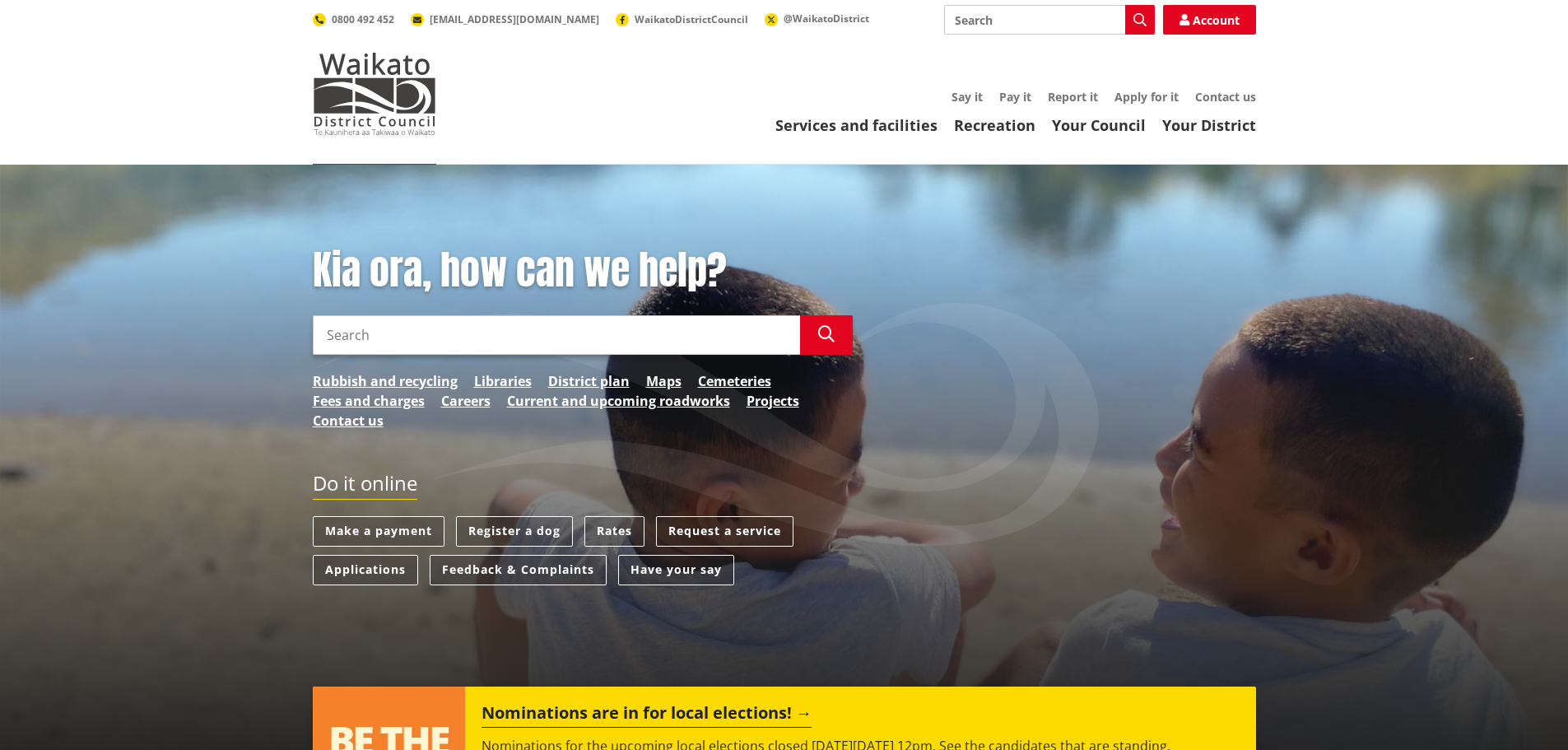
click at [365, 335] on input "Search" at bounding box center [557, 334] width 487 height 39
type input "66 Lee Road"
click at [833, 334] on icon "button" at bounding box center [825, 333] width 16 height 16
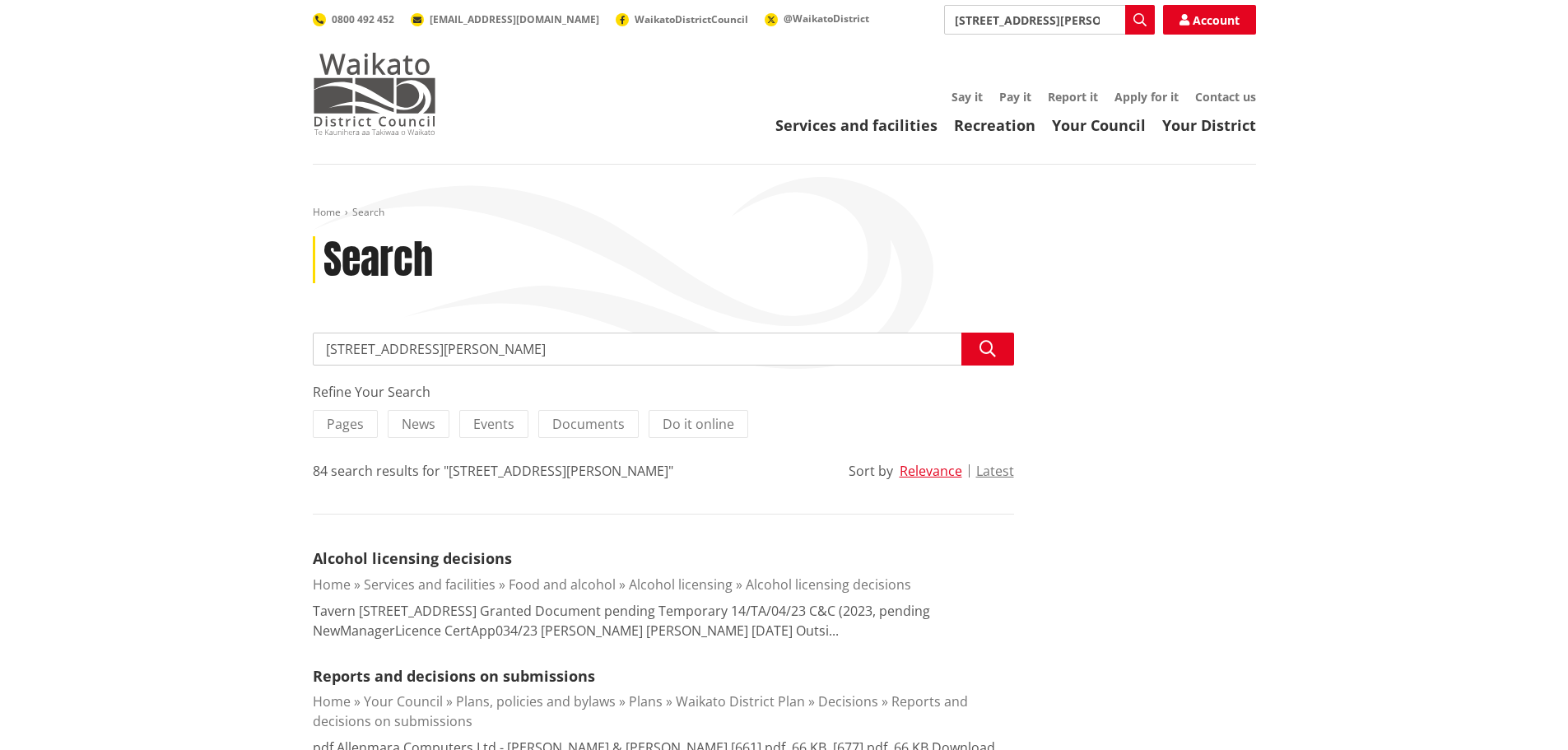
click at [378, 93] on img at bounding box center [375, 93] width 123 height 82
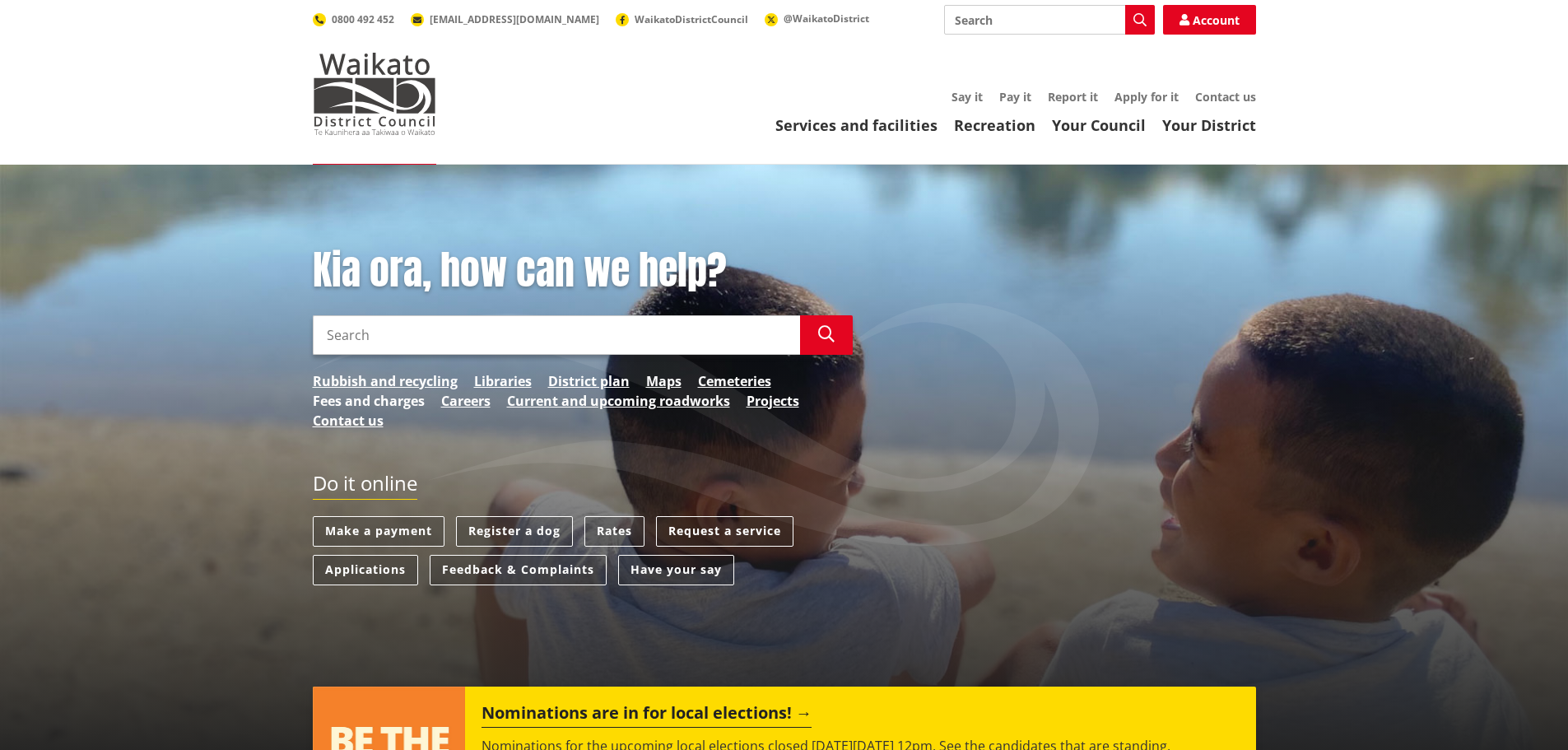
click at [353, 401] on link "Fees and charges" at bounding box center [369, 401] width 112 height 20
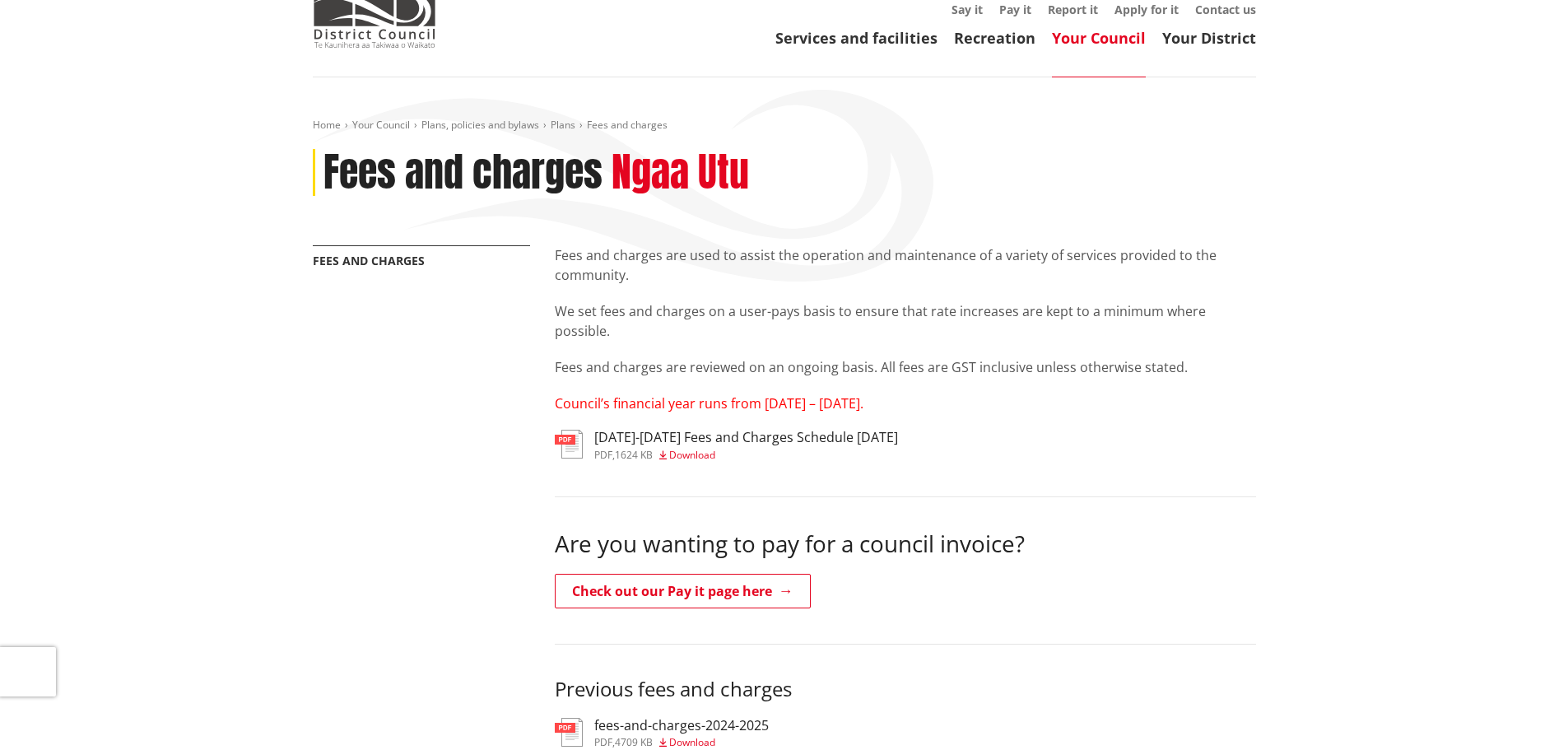
scroll to position [82, 0]
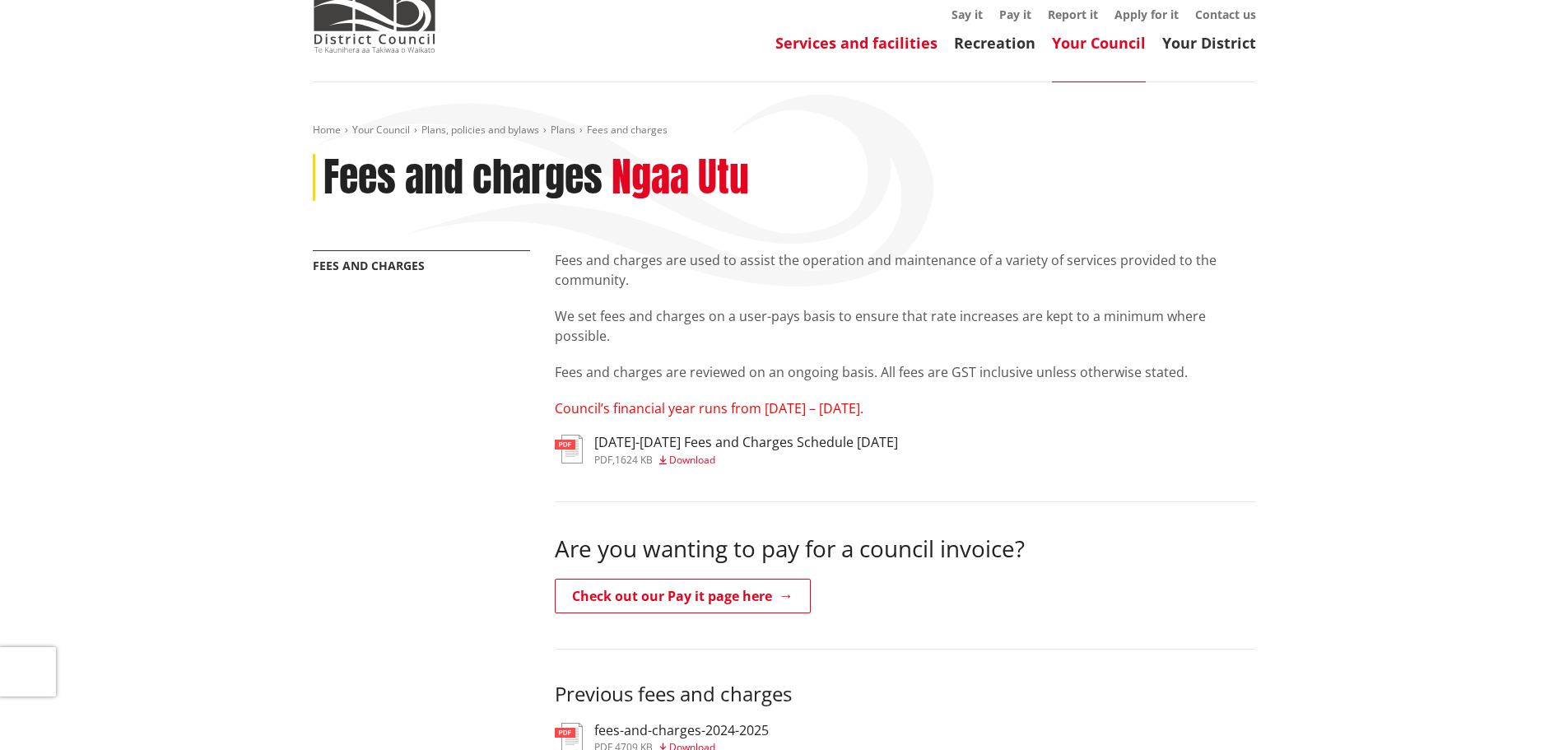
click at [867, 38] on link "Services and facilities" at bounding box center [856, 42] width 162 height 20
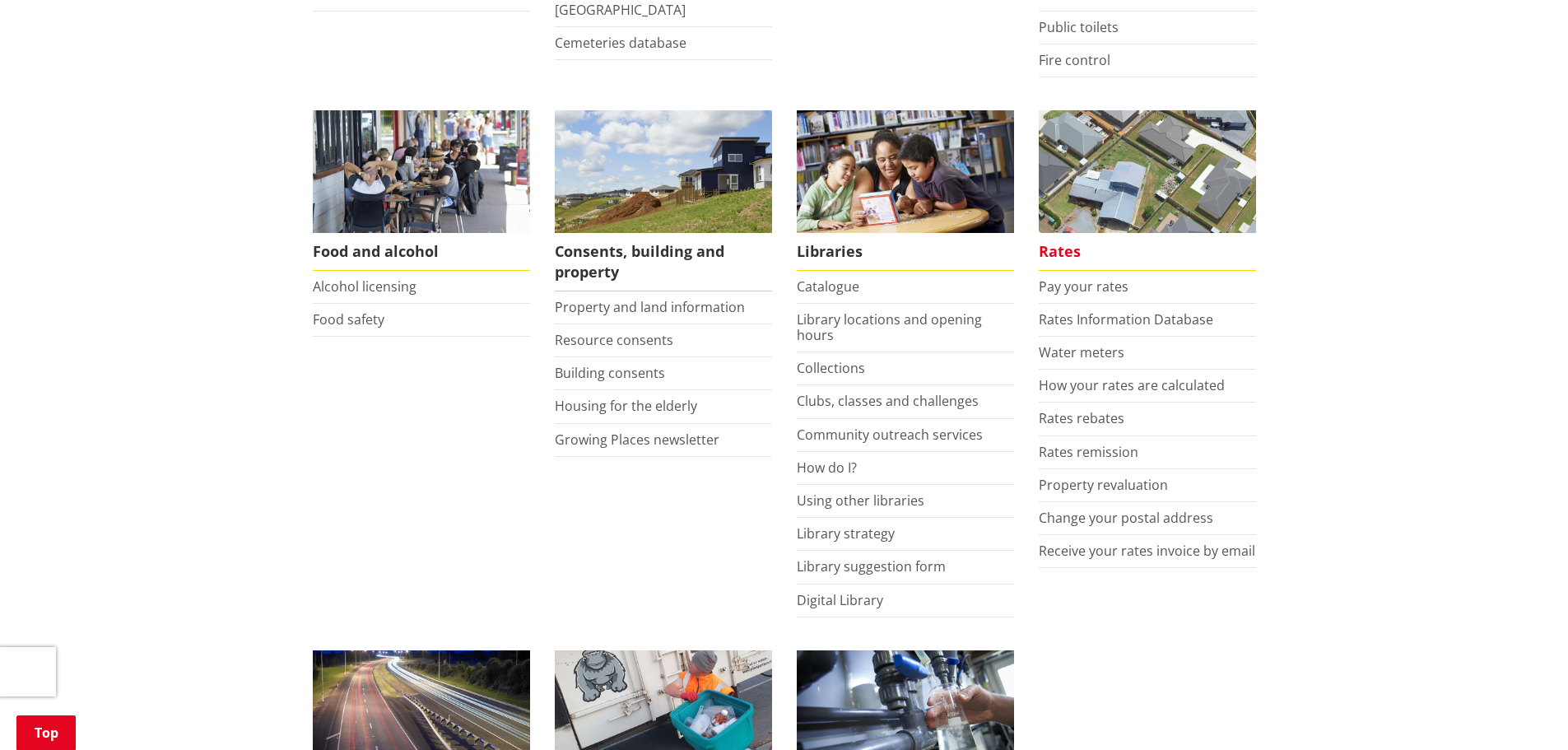
scroll to position [576, 0]
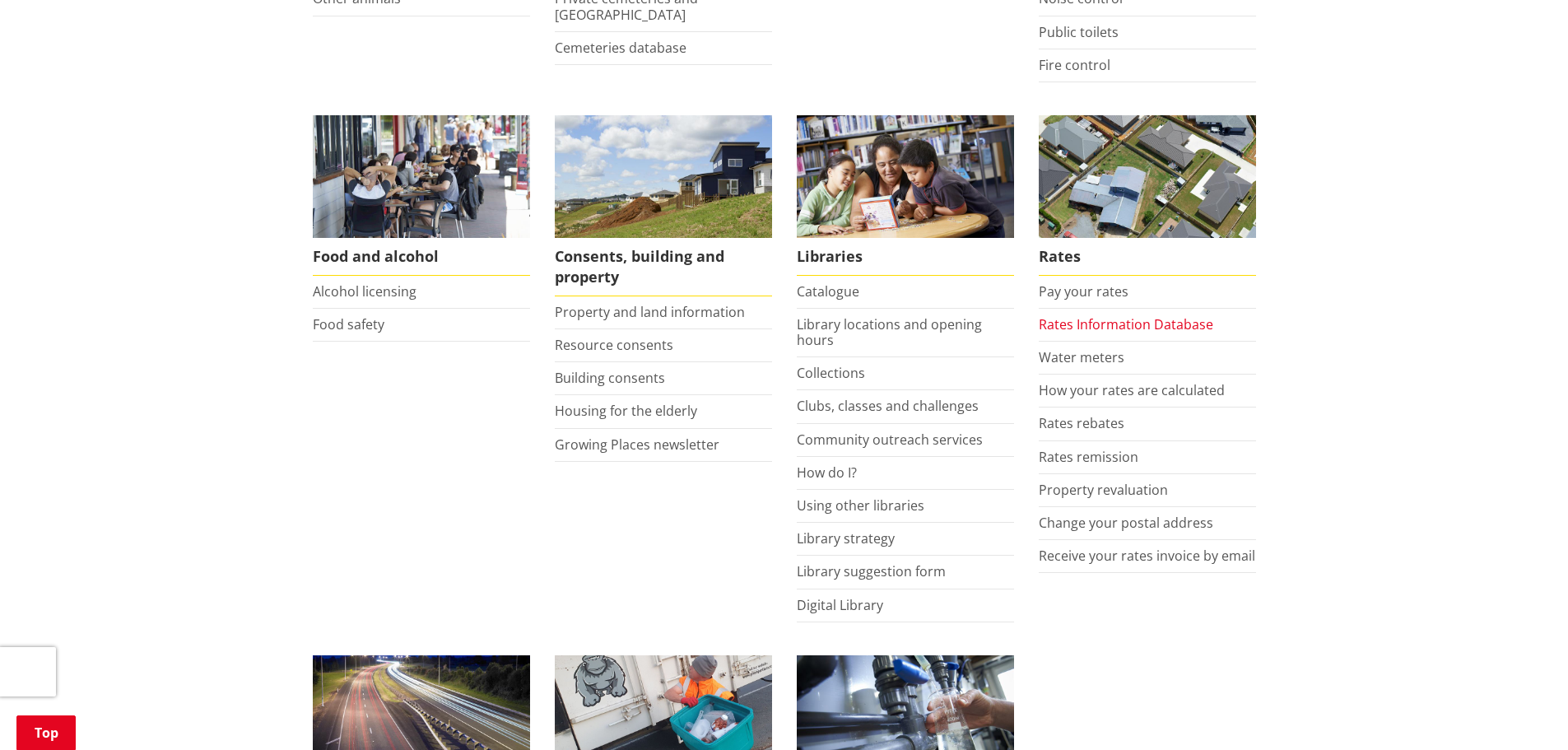
click at [1094, 323] on link "Rates Information Database" at bounding box center [1125, 323] width 174 height 18
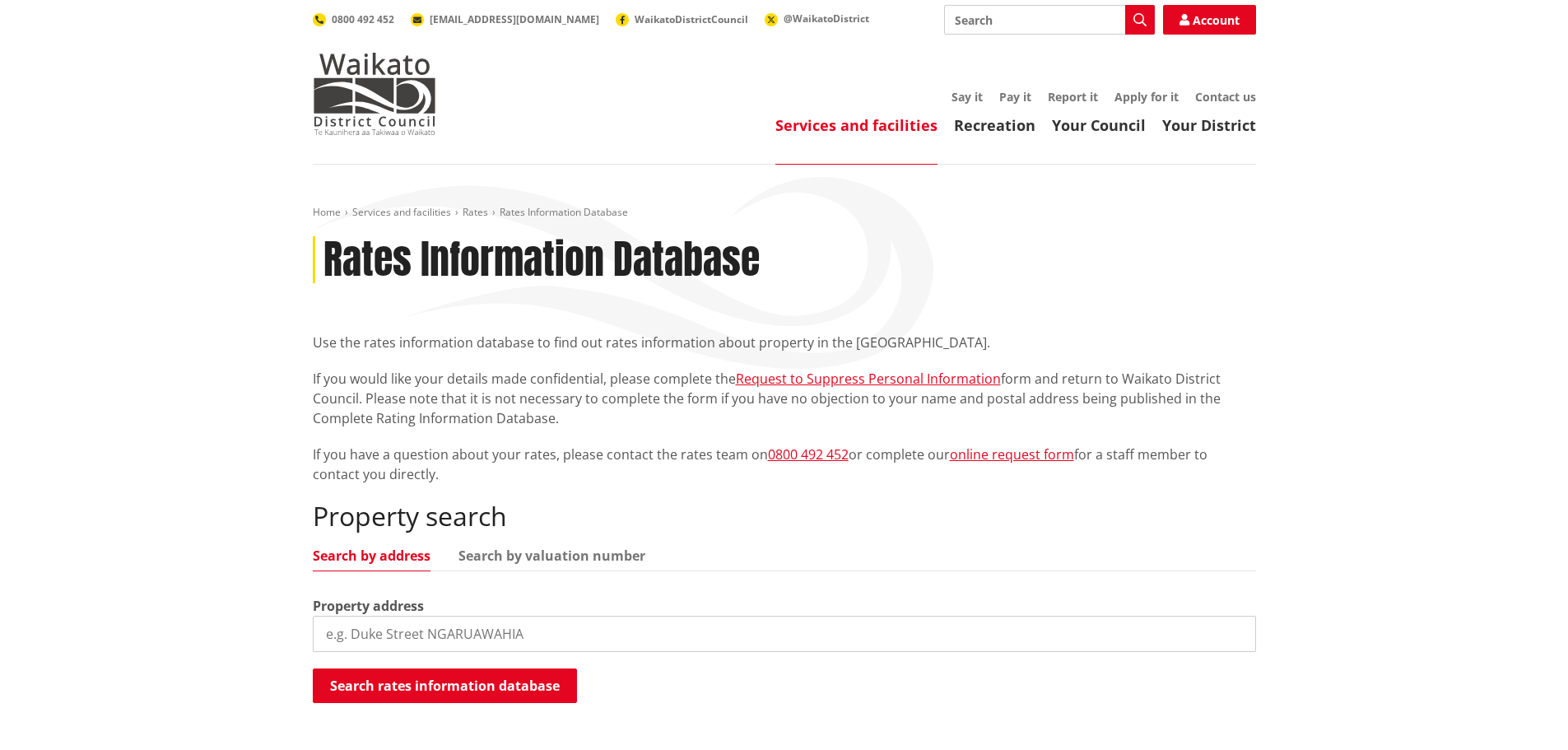
click at [398, 635] on input "search" at bounding box center [784, 634] width 943 height 37
type input "66 Lee Road"
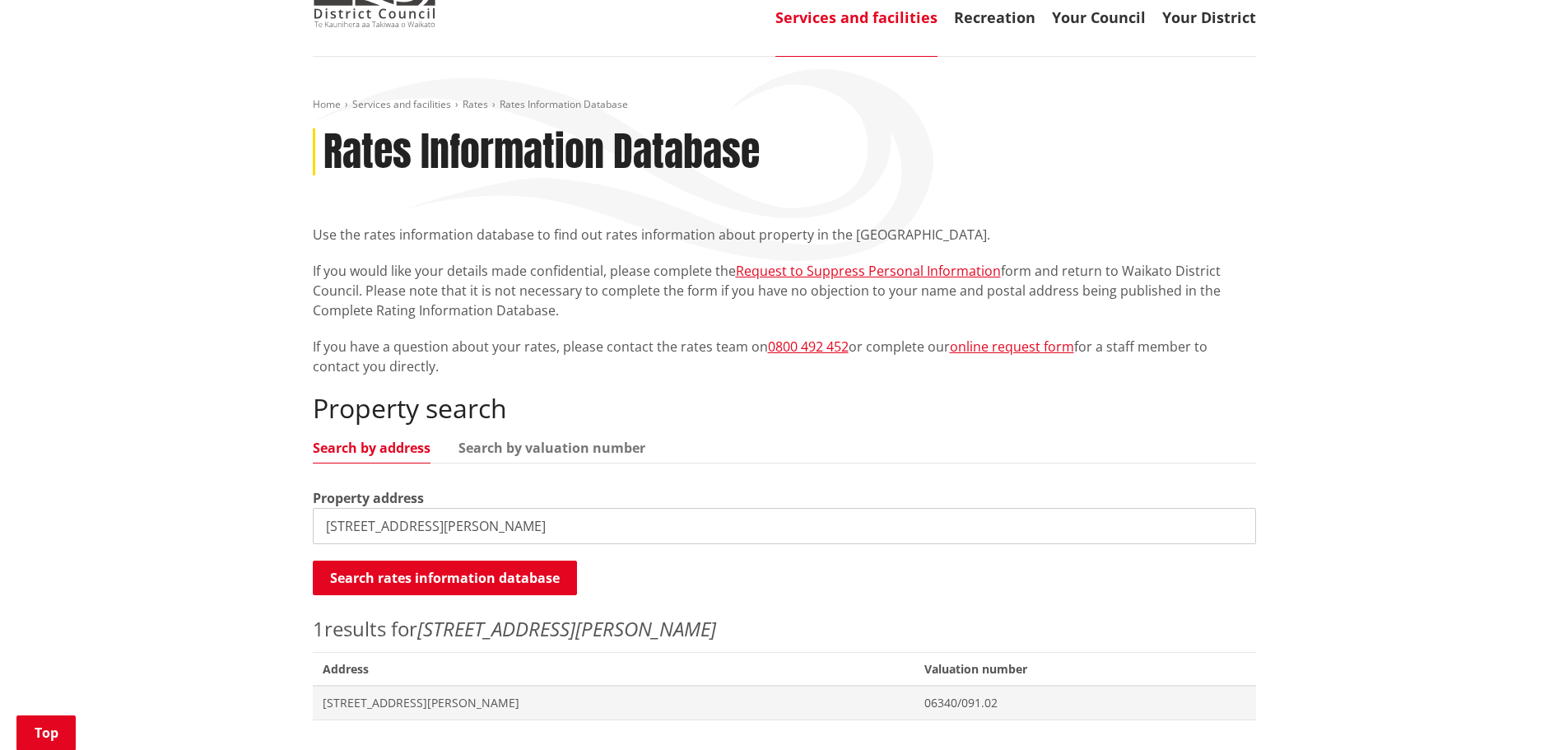
scroll to position [246, 0]
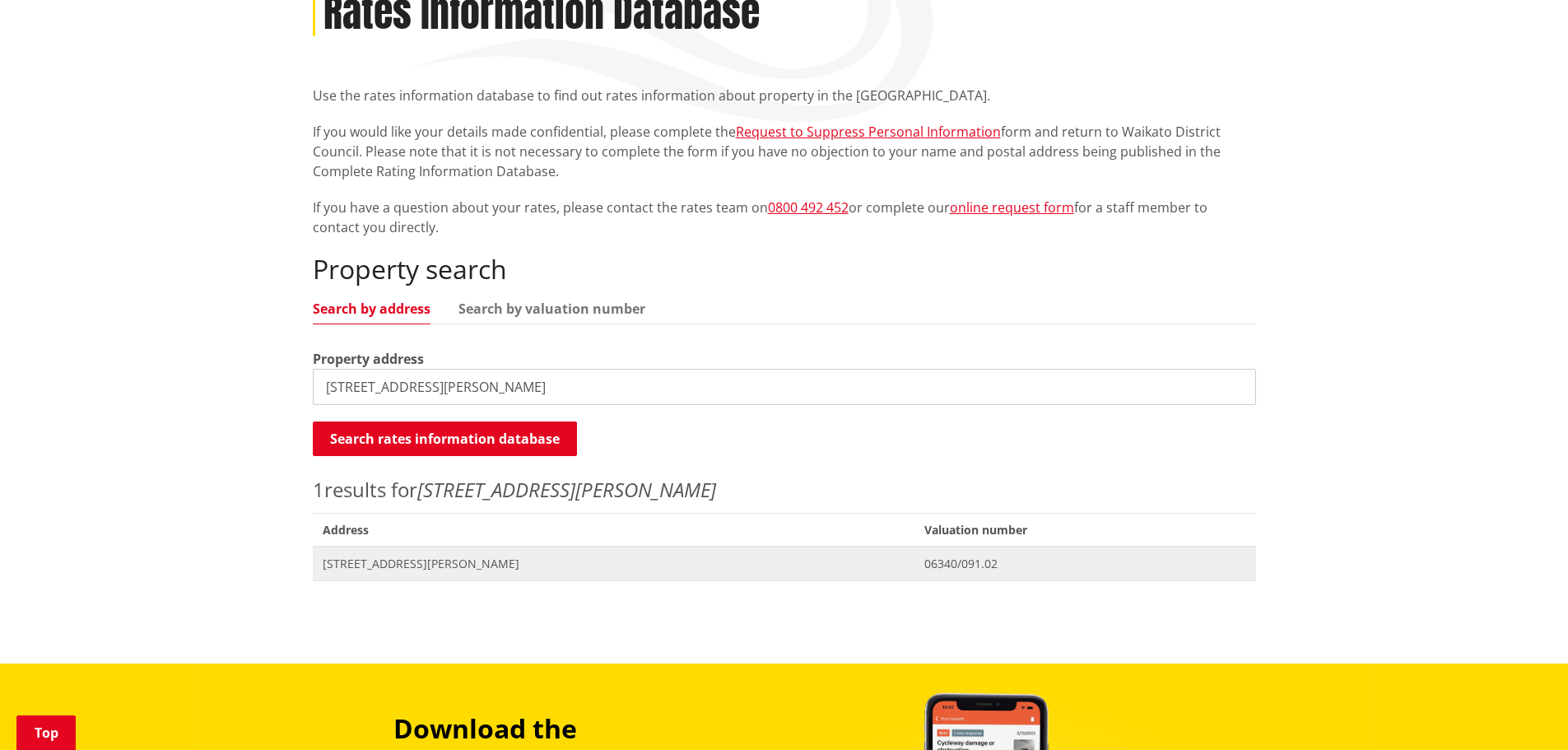
click at [443, 563] on span "[STREET_ADDRESS][PERSON_NAME]" at bounding box center [614, 563] width 583 height 16
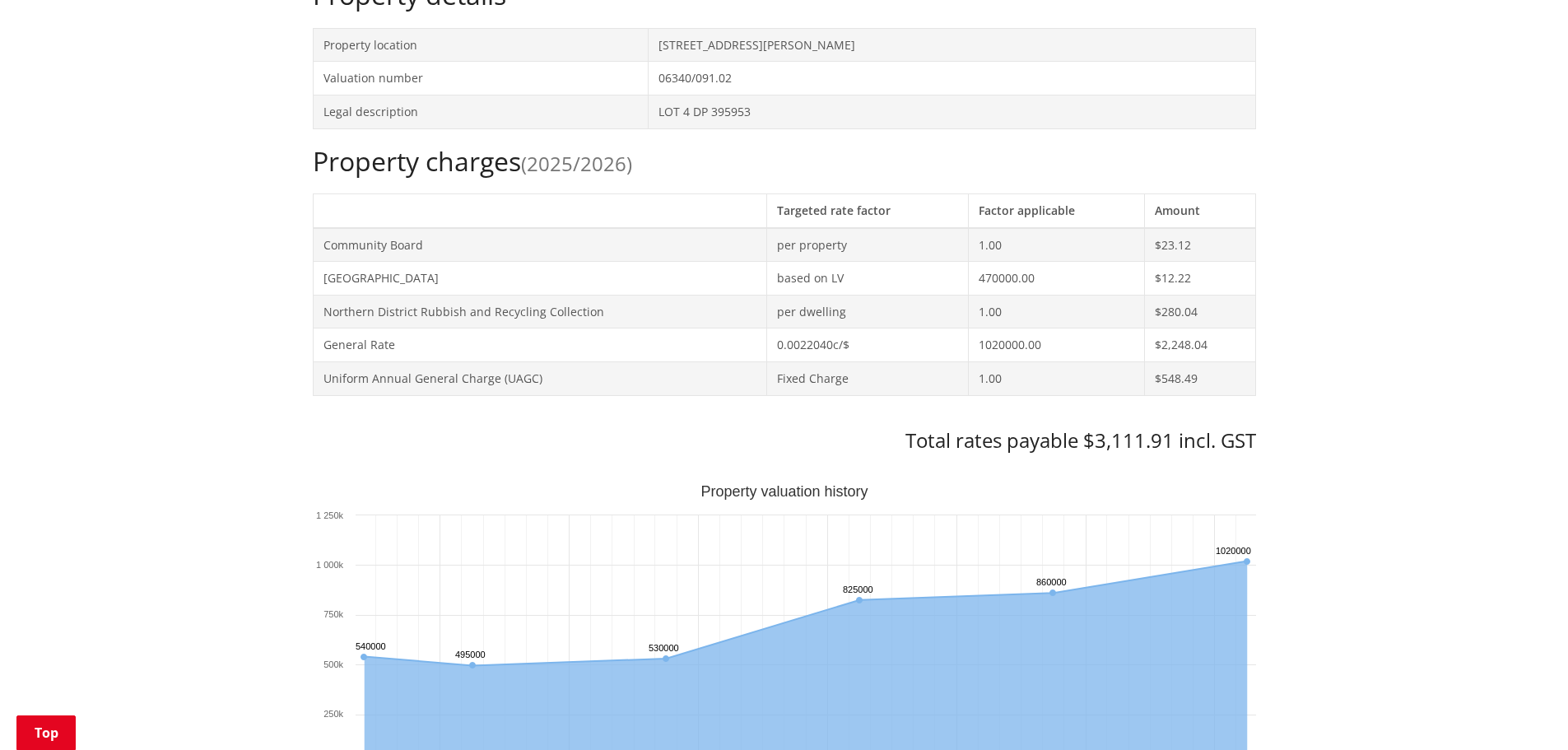
scroll to position [576, 0]
